Goal: Task Accomplishment & Management: Complete application form

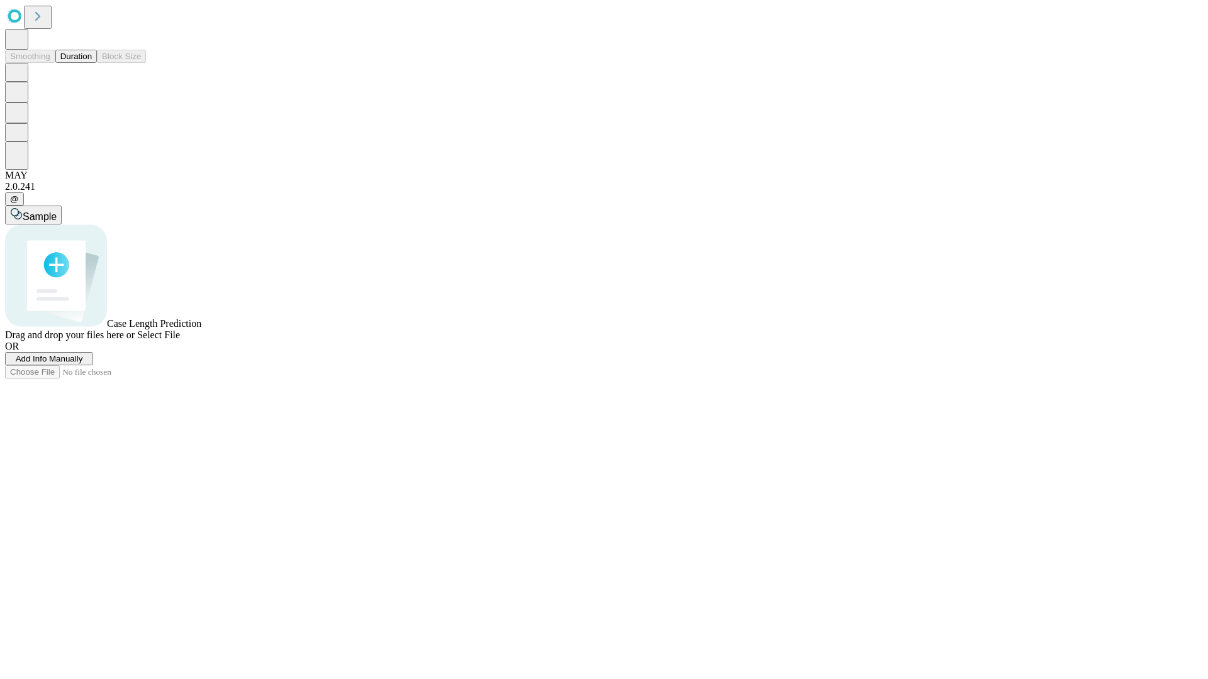
click at [83, 364] on span "Add Info Manually" at bounding box center [49, 358] width 67 height 9
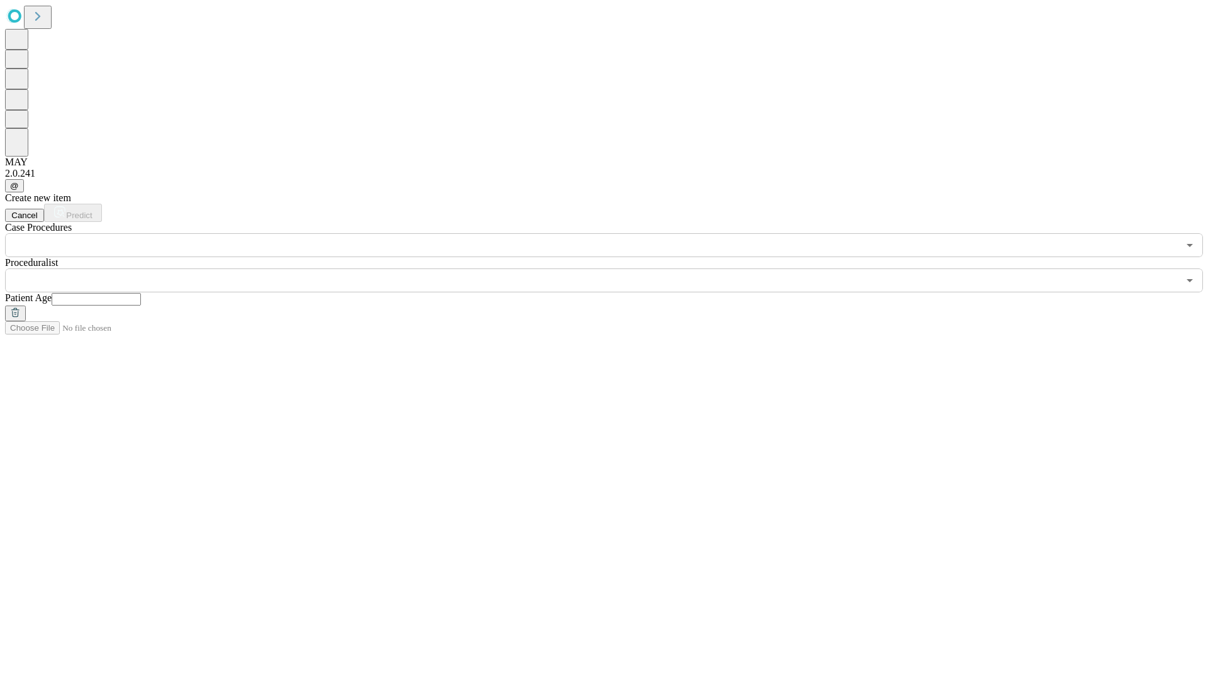
click at [141, 293] on input "text" at bounding box center [96, 299] width 89 height 13
type input "**"
click at [613, 269] on input "text" at bounding box center [591, 281] width 1173 height 24
